Goal: Navigation & Orientation: Find specific page/section

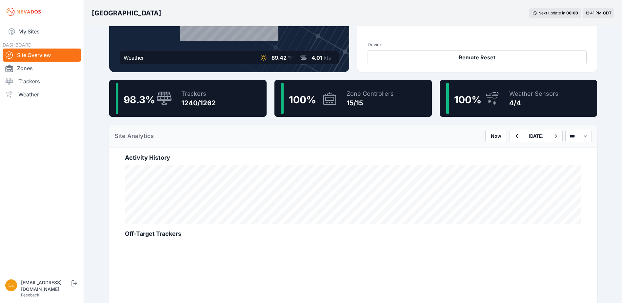
scroll to position [131, 0]
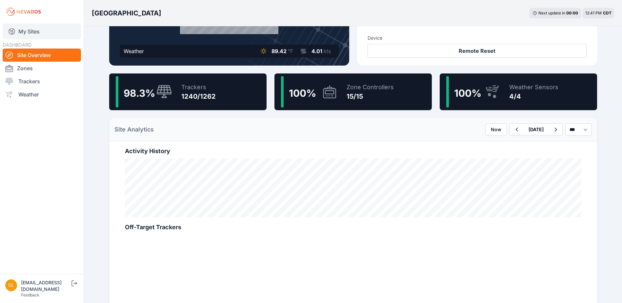
click at [23, 32] on link "My Sites" at bounding box center [42, 32] width 78 height 16
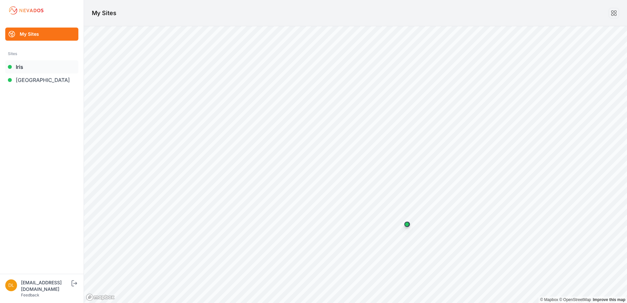
click at [31, 69] on link "Iris" at bounding box center [41, 66] width 73 height 13
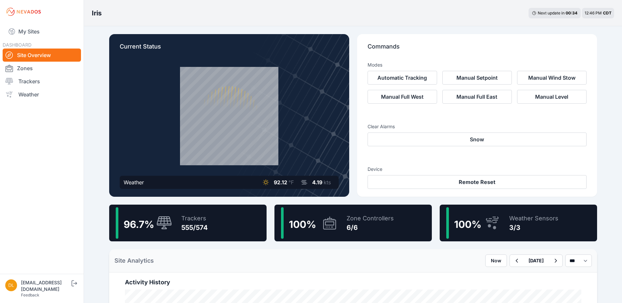
scroll to position [66, 0]
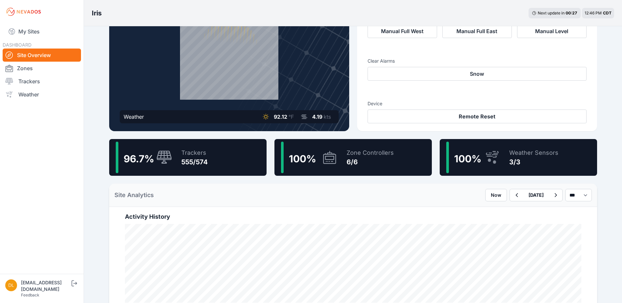
click at [174, 160] on div "96.7 % Trackers 555/574" at bounding box center [187, 157] width 157 height 37
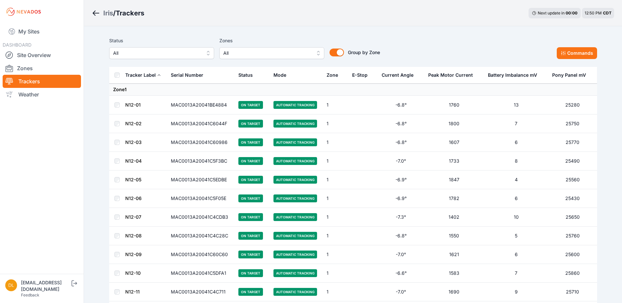
click at [260, 51] on span "All" at bounding box center [267, 53] width 88 height 8
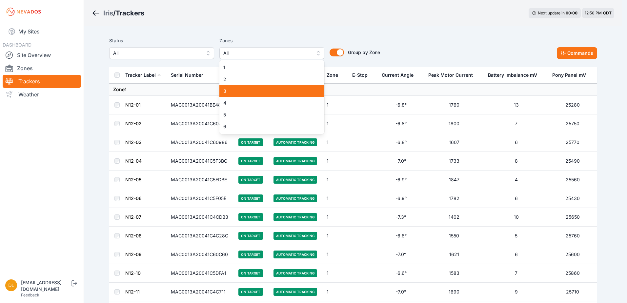
click at [251, 87] on div "3" at bounding box center [271, 91] width 105 height 12
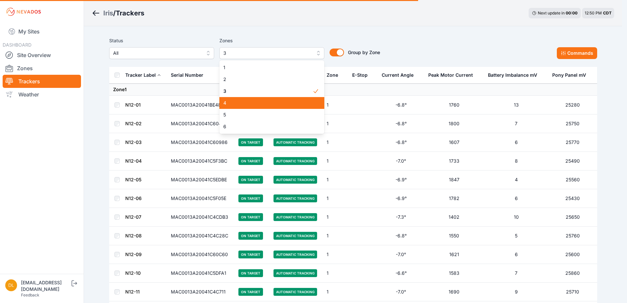
click at [250, 101] on span "4" at bounding box center [267, 103] width 89 height 7
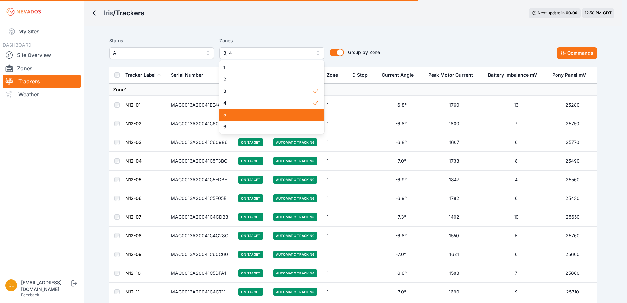
click at [250, 117] on span "5" at bounding box center [267, 115] width 89 height 7
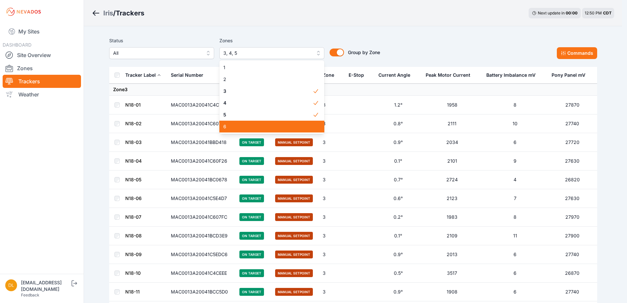
click at [249, 126] on span "6" at bounding box center [267, 126] width 89 height 7
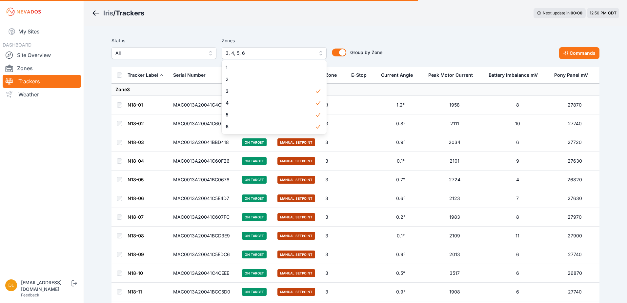
click at [399, 45] on div "Status All Zones 3, 4, 5, 6 1 2 3 4 5 6 Group by Zone Group by Zone Commands" at bounding box center [356, 48] width 488 height 22
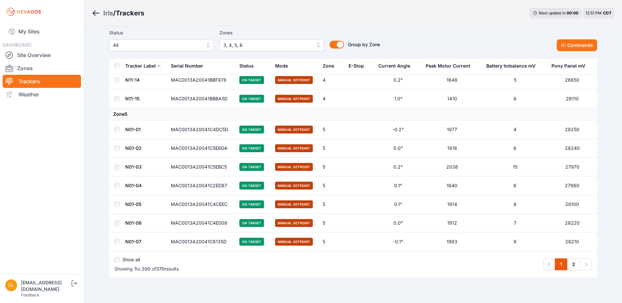
scroll to position [3632, 0]
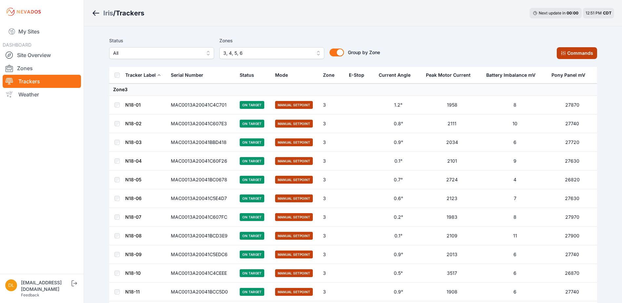
click at [572, 54] on button "Commands" at bounding box center [577, 53] width 40 height 12
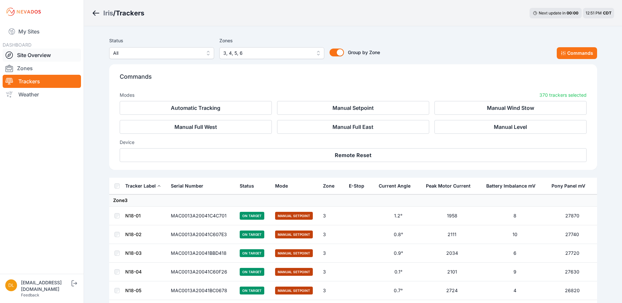
click at [36, 54] on link "Site Overview" at bounding box center [42, 55] width 78 height 13
